Goal: Task Accomplishment & Management: Manage account settings

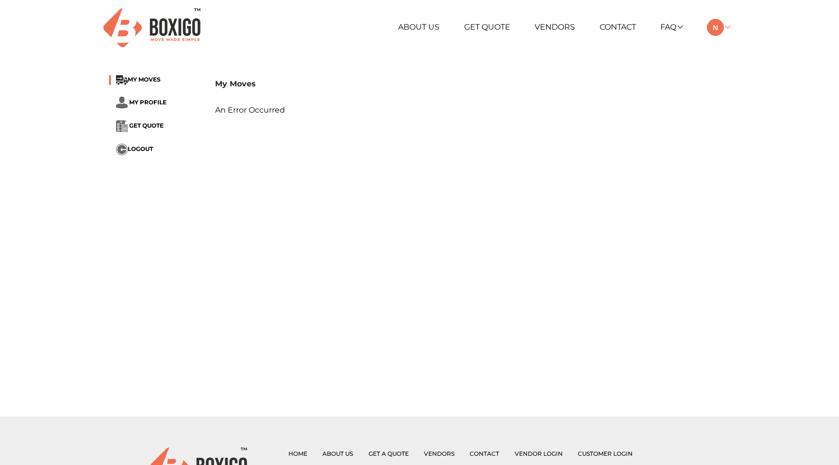
click at [716, 29] on img at bounding box center [715, 27] width 17 height 17
click at [734, 95] on button "LOGOUT" at bounding box center [746, 96] width 78 height 18
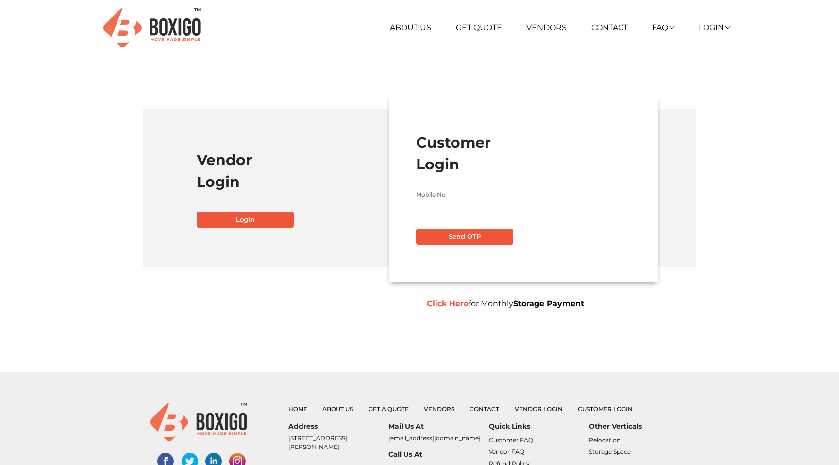
click at [465, 199] on input "text" at bounding box center [524, 195] width 216 height 16
type input "9972460896"
click at [467, 237] on button "Send OTP" at bounding box center [464, 237] width 97 height 17
